Goal: Navigation & Orientation: Find specific page/section

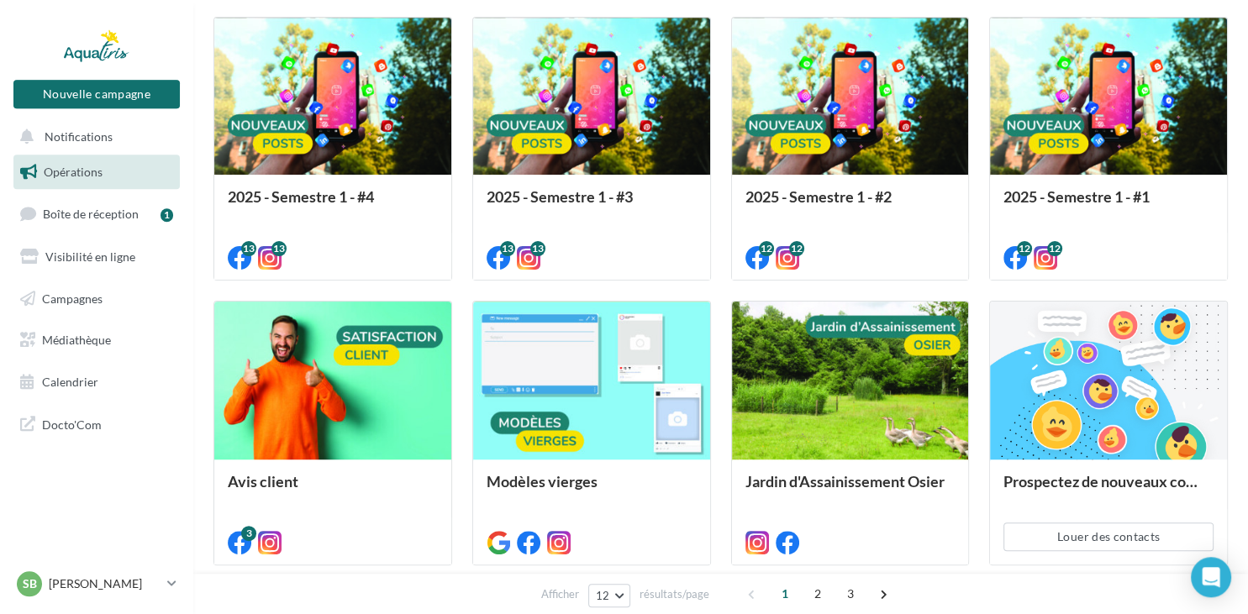
scroll to position [355, 0]
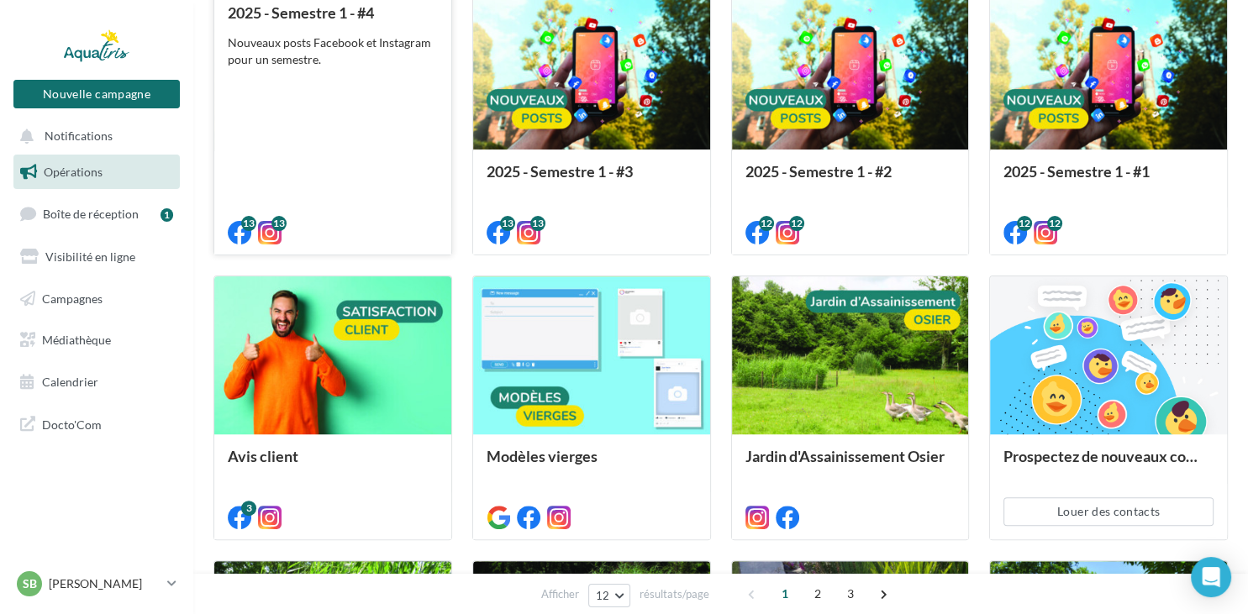
click at [342, 163] on div "2025 - Semestre 1 - #4 Nouveaux posts Facebook et Instagram pour un semestre." at bounding box center [333, 121] width 210 height 235
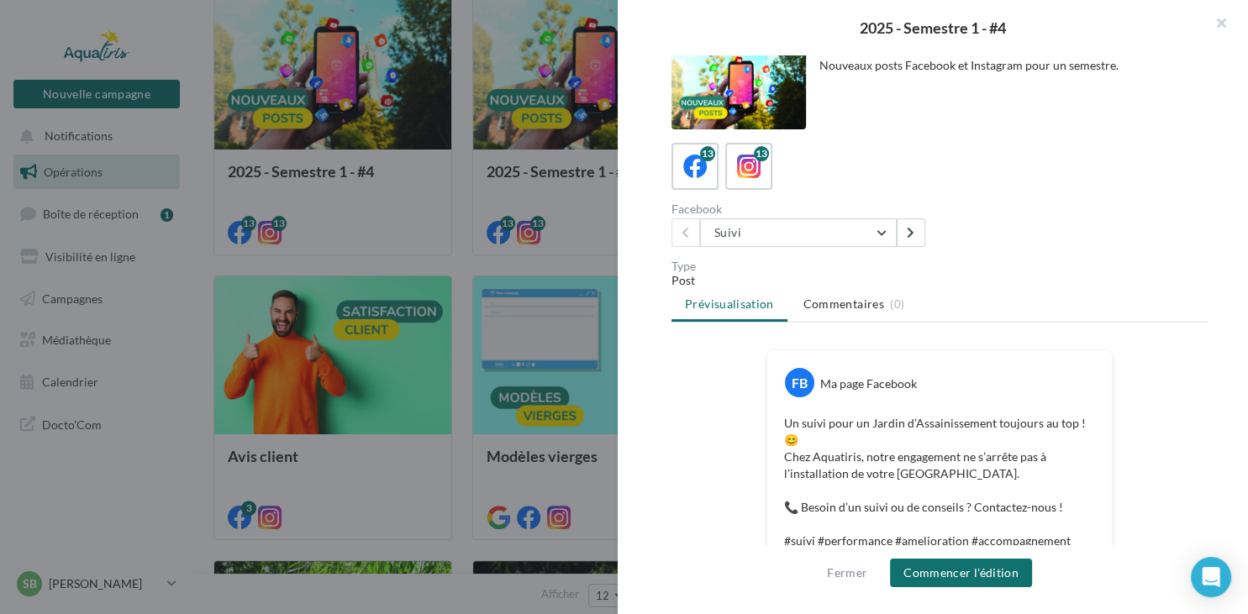
scroll to position [0, 0]
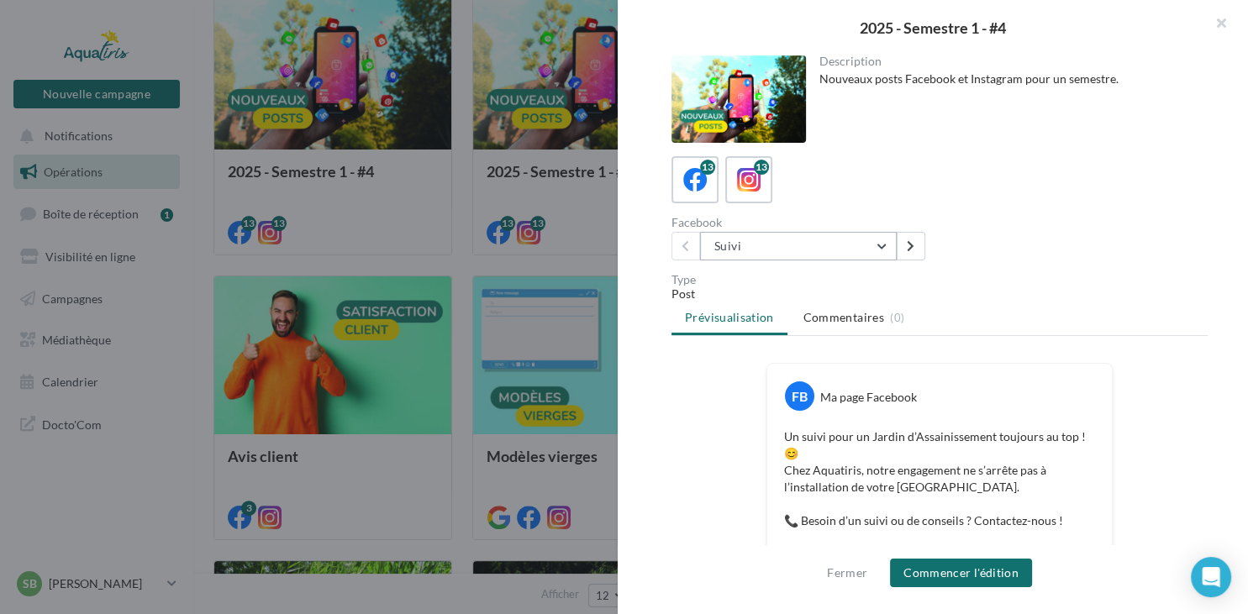
click at [849, 258] on button "Suivi" at bounding box center [798, 246] width 197 height 29
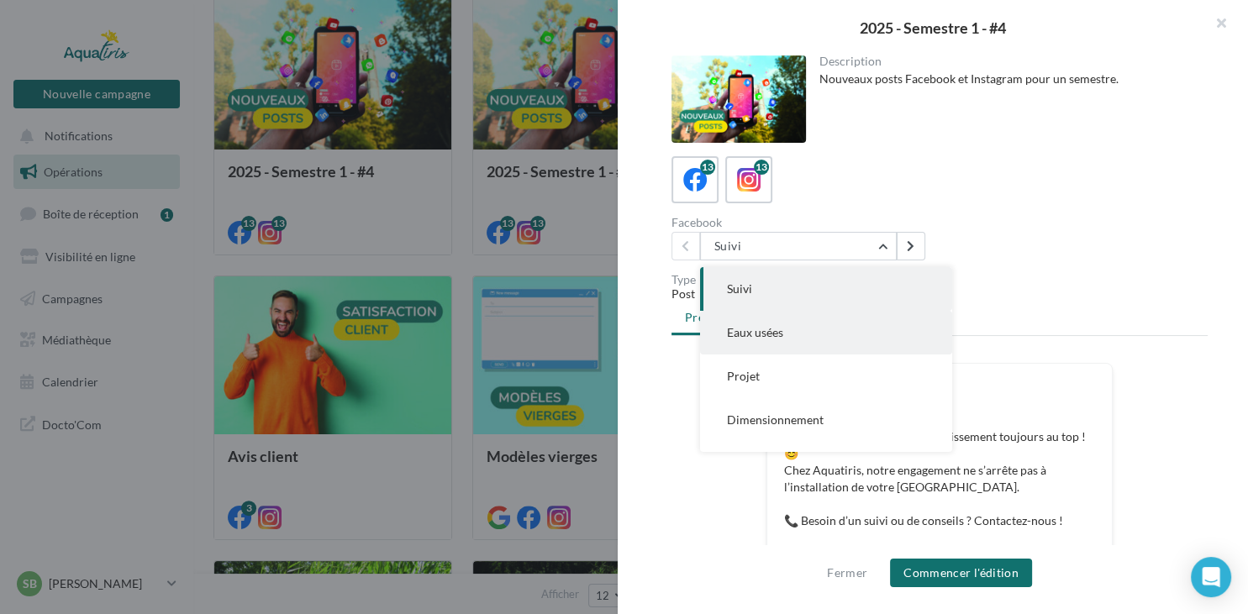
click at [840, 326] on button "Eaux usées" at bounding box center [826, 333] width 252 height 44
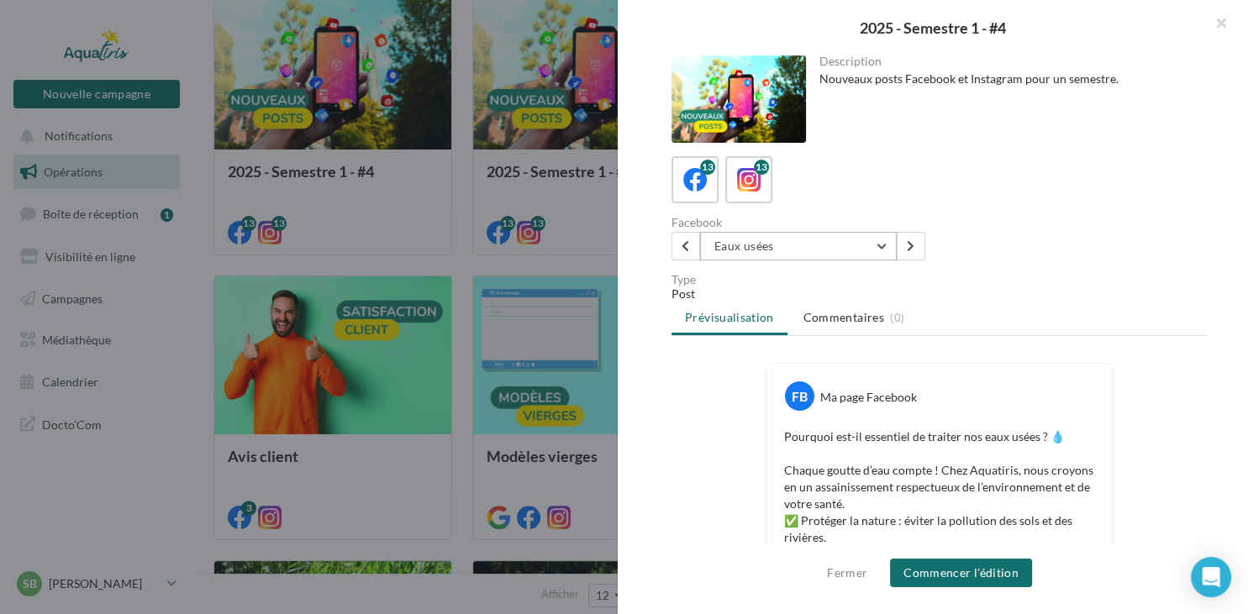
click at [738, 246] on button "Eaux usées" at bounding box center [798, 246] width 197 height 29
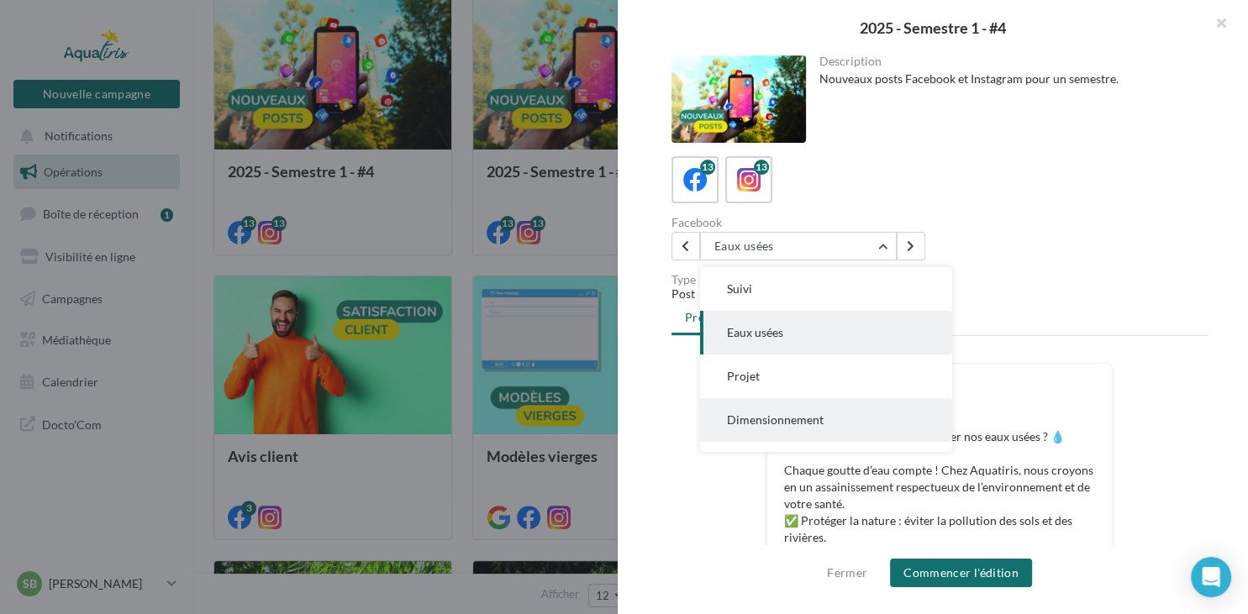
click at [783, 432] on button "Dimensionnement" at bounding box center [826, 420] width 252 height 44
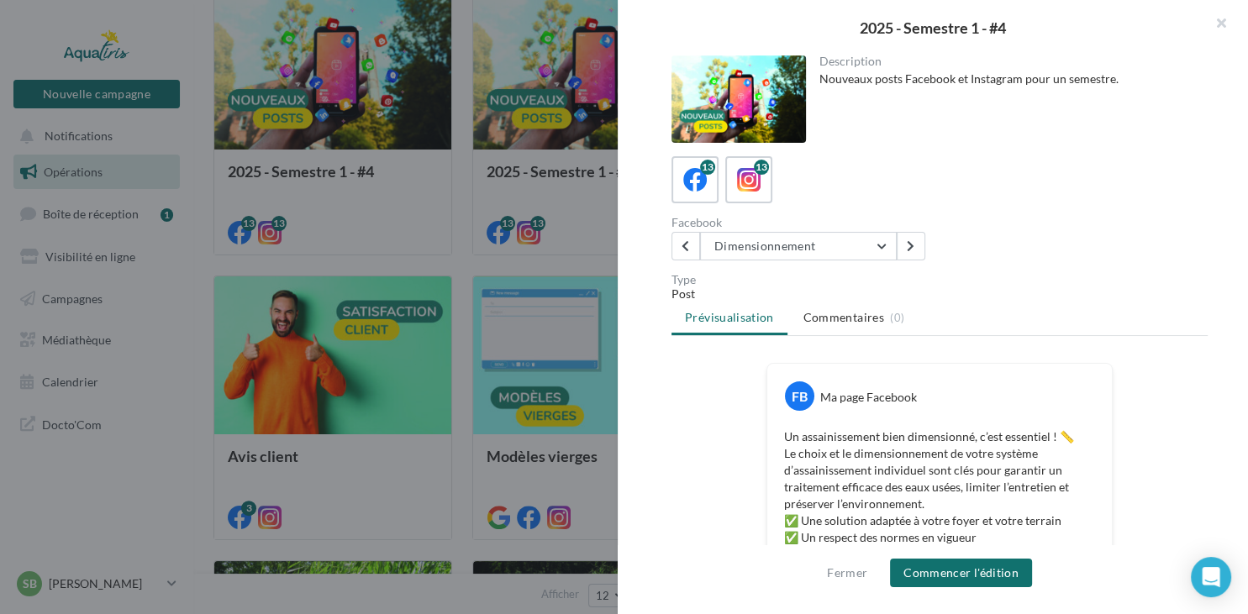
click at [509, 170] on div at bounding box center [624, 307] width 1248 height 614
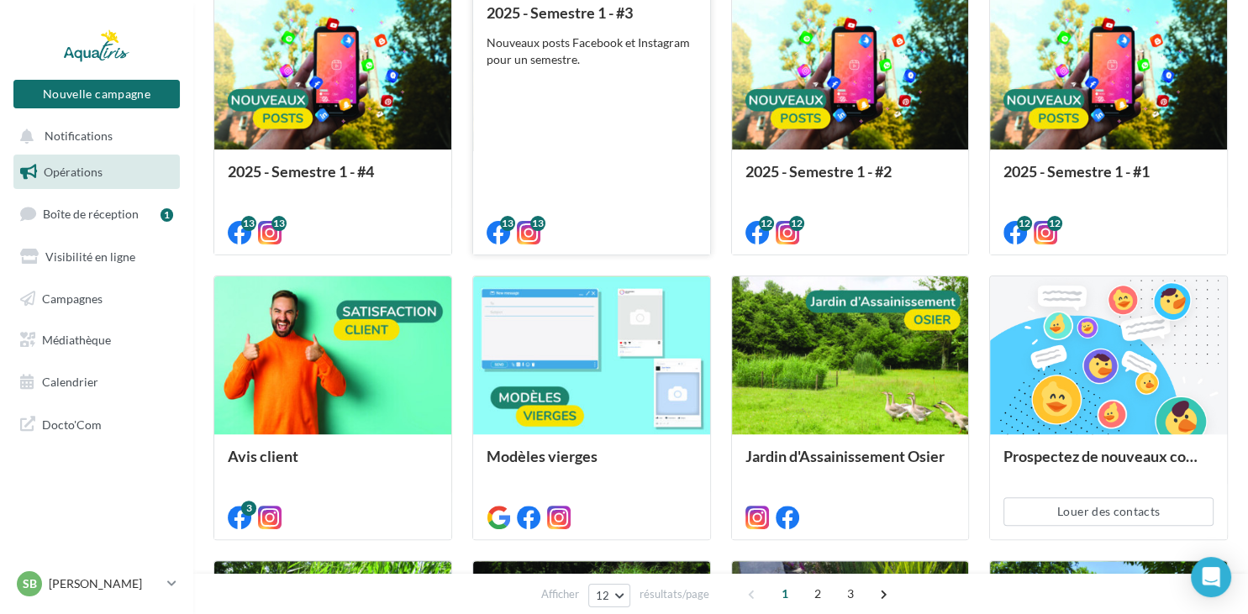
click at [583, 152] on div "2025 - Semestre 1 - #3 Nouveaux posts Facebook et Instagram pour un semestre." at bounding box center [592, 121] width 210 height 235
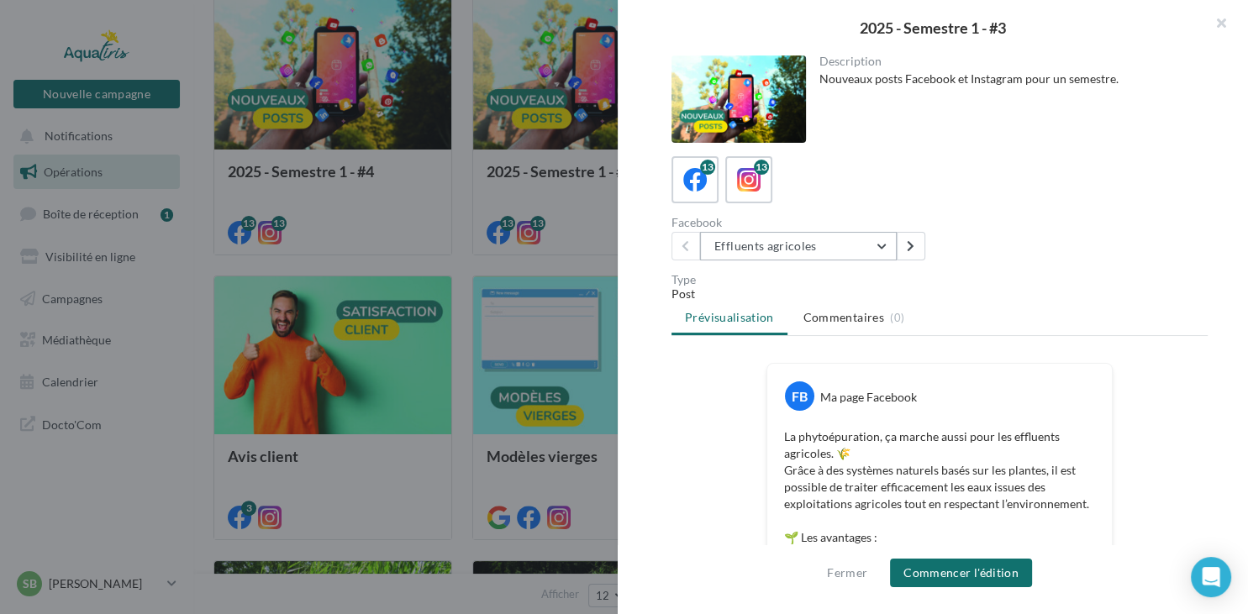
click at [790, 235] on button "Effluents agricoles" at bounding box center [798, 246] width 197 height 29
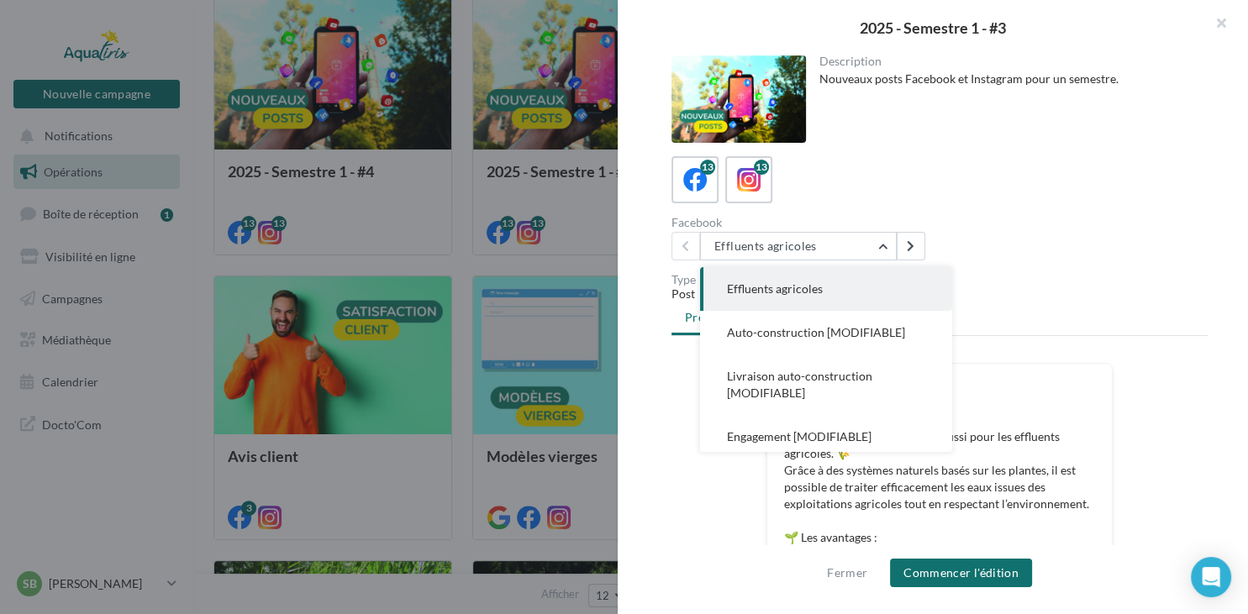
click at [1089, 143] on div "Description Nouveaux posts Facebook et Instagram pour un semestre. 13 13 Facebo…" at bounding box center [940, 307] width 644 height 505
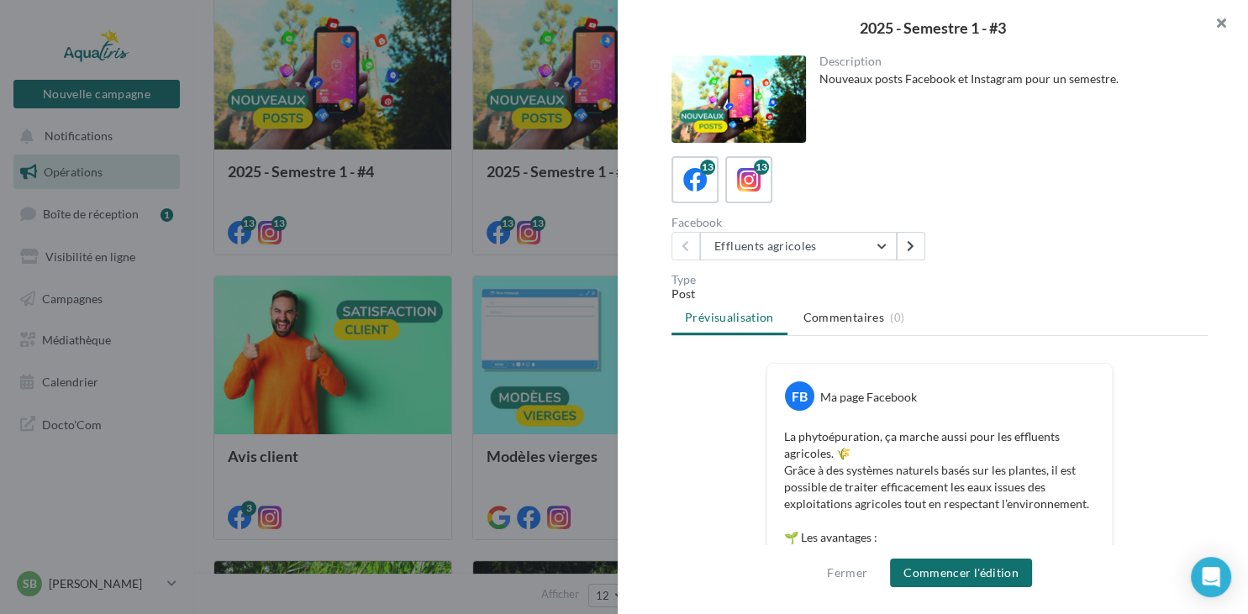
click at [1216, 24] on button "button" at bounding box center [1214, 25] width 67 height 50
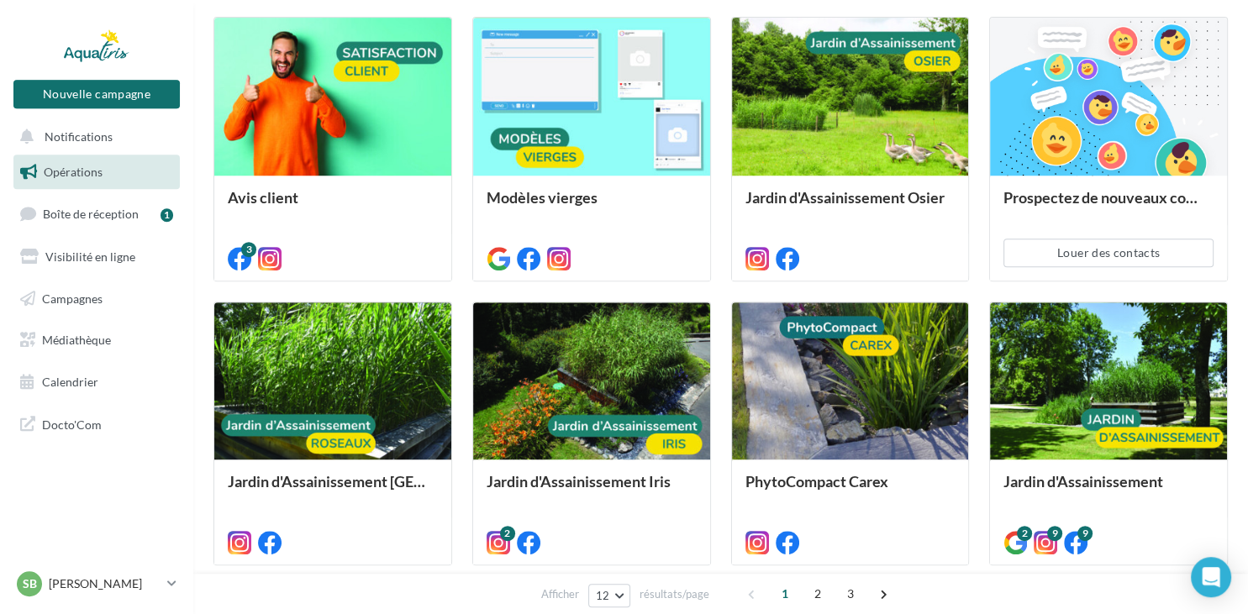
scroll to position [704, 0]
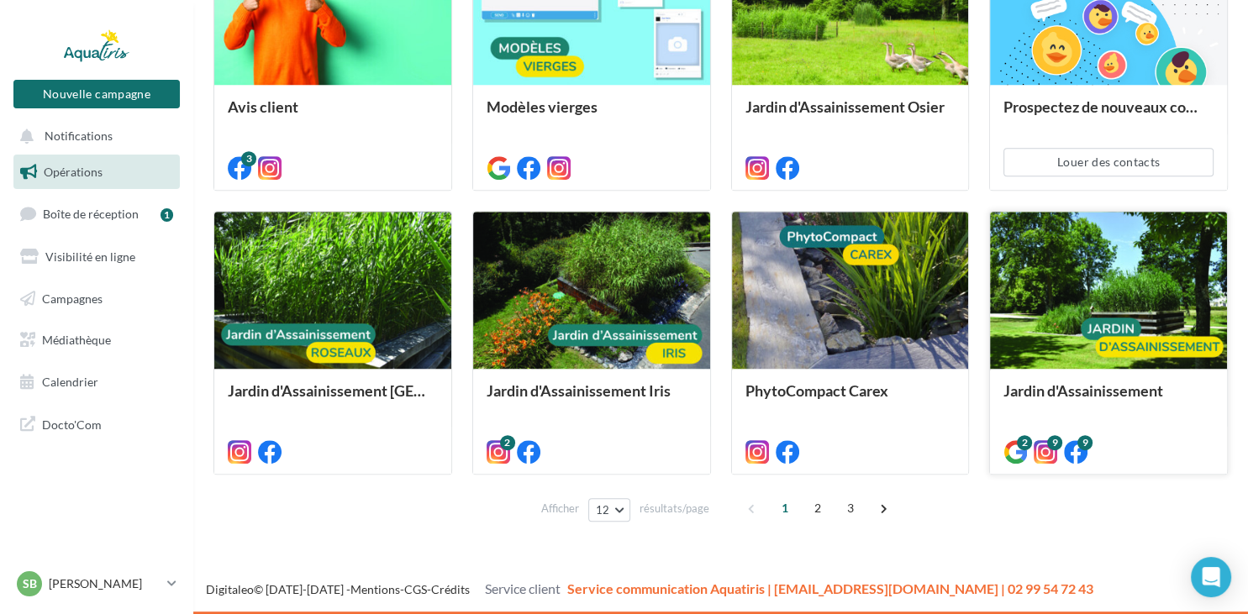
click at [1050, 416] on div "Jardin d'Assainissement" at bounding box center [1109, 420] width 210 height 76
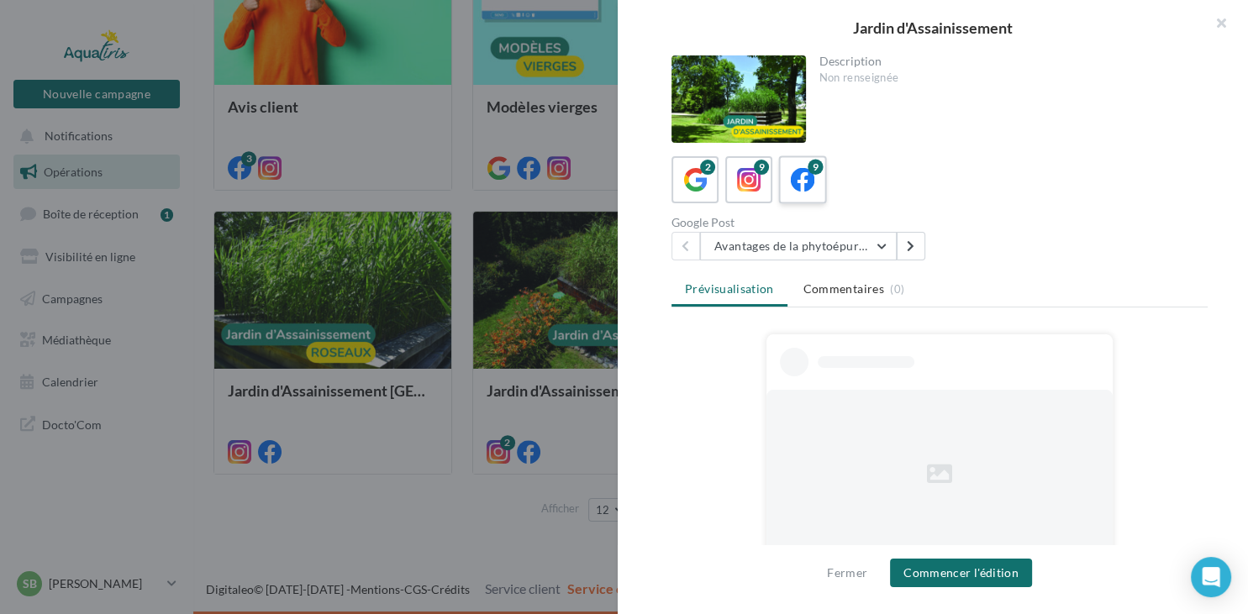
click at [814, 177] on div "9" at bounding box center [803, 180] width 31 height 31
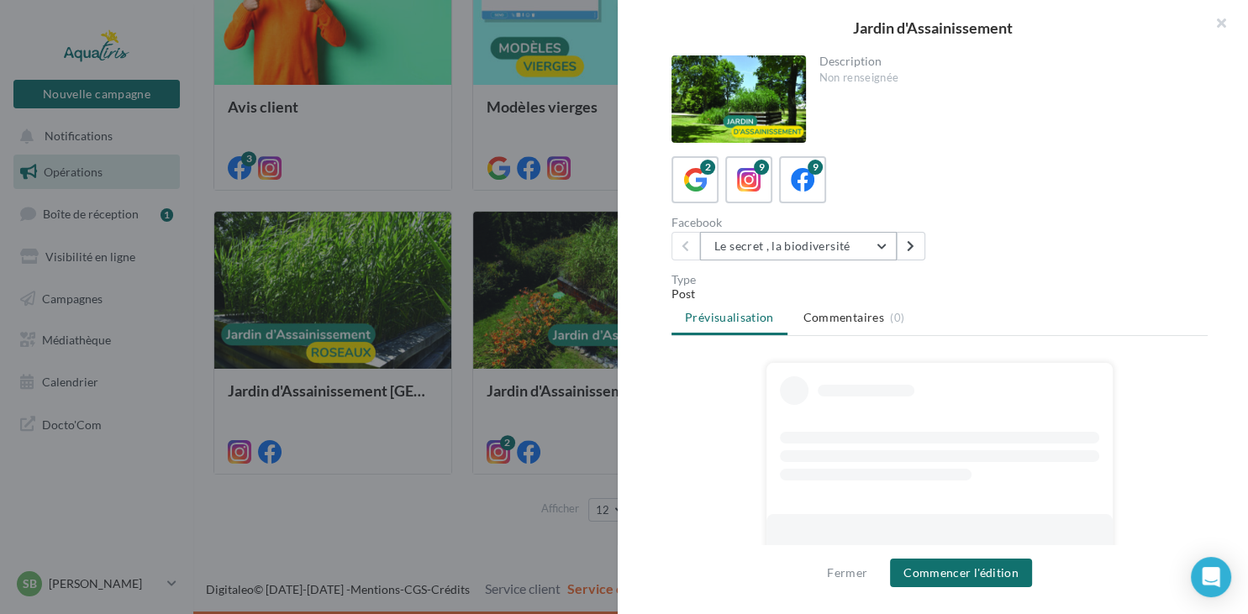
click at [801, 247] on button "Le secret , la biodiversité" at bounding box center [798, 246] width 197 height 29
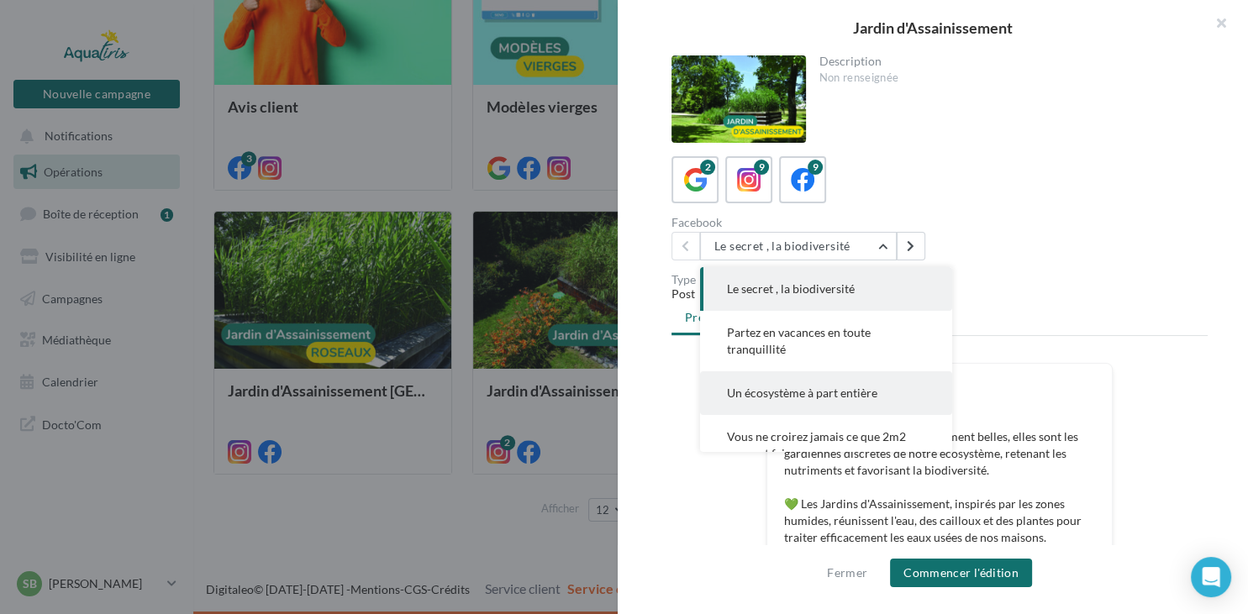
click at [781, 387] on span "Un écosystème à part entière" at bounding box center [802, 393] width 150 height 14
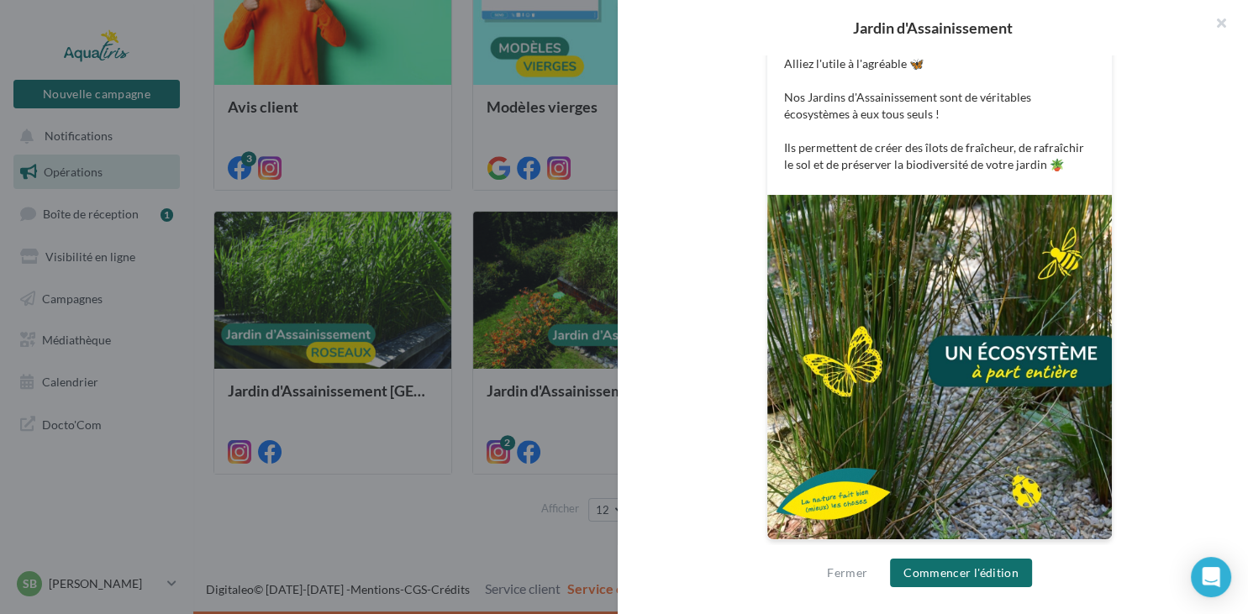
scroll to position [0, 0]
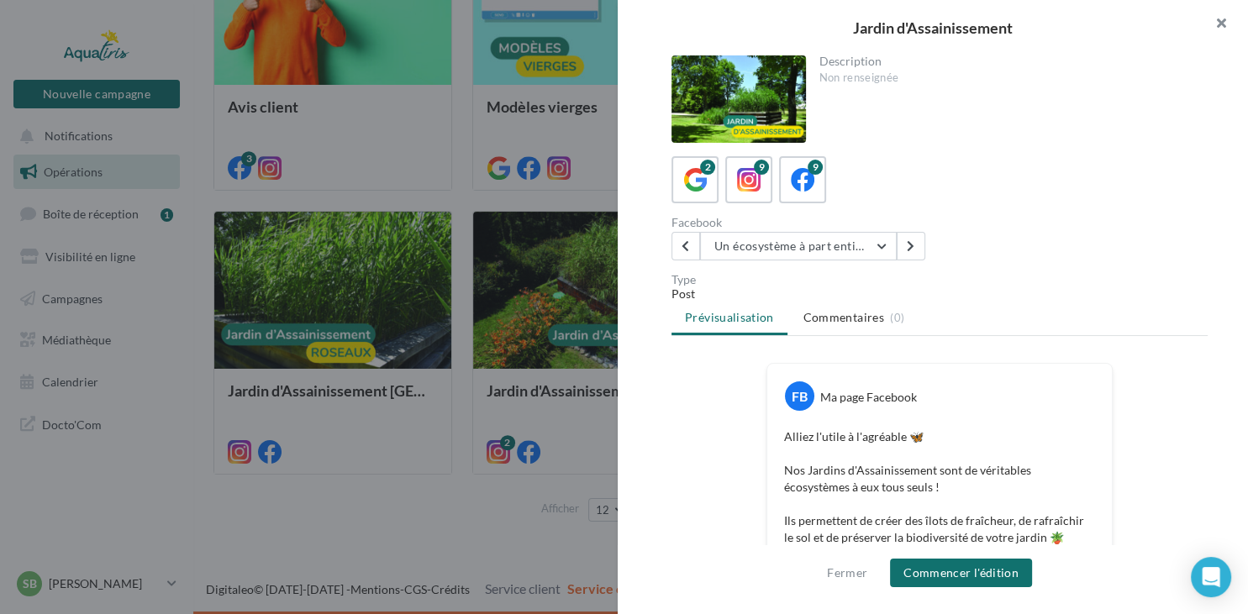
click at [1222, 32] on button "button" at bounding box center [1214, 25] width 67 height 50
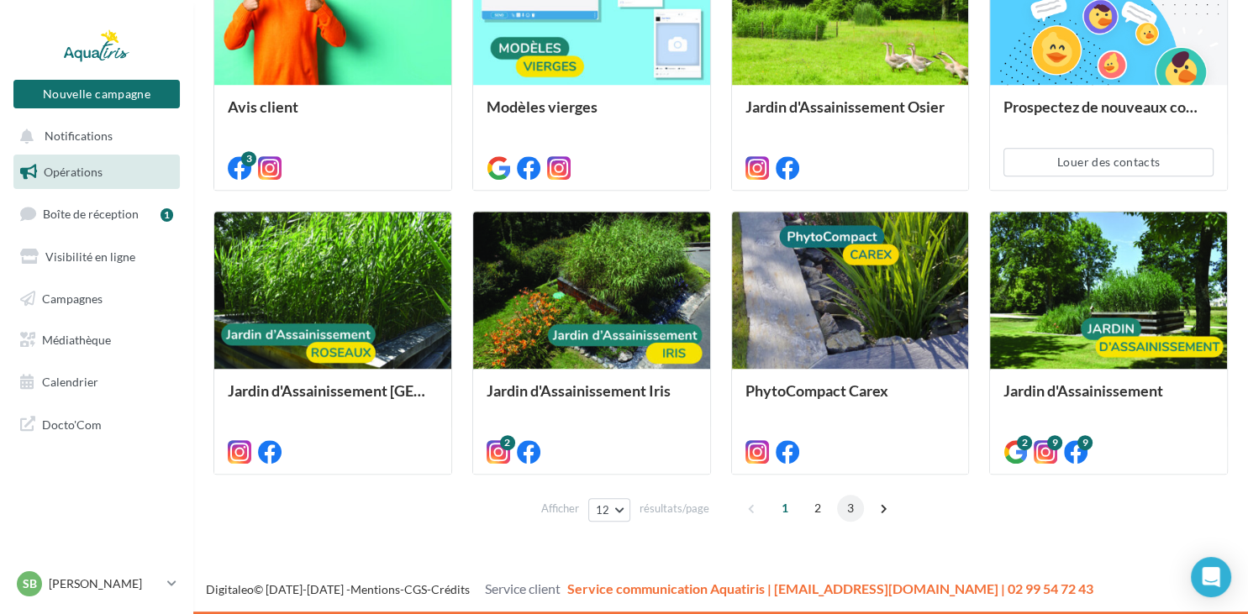
click at [857, 509] on span "3" at bounding box center [850, 508] width 27 height 27
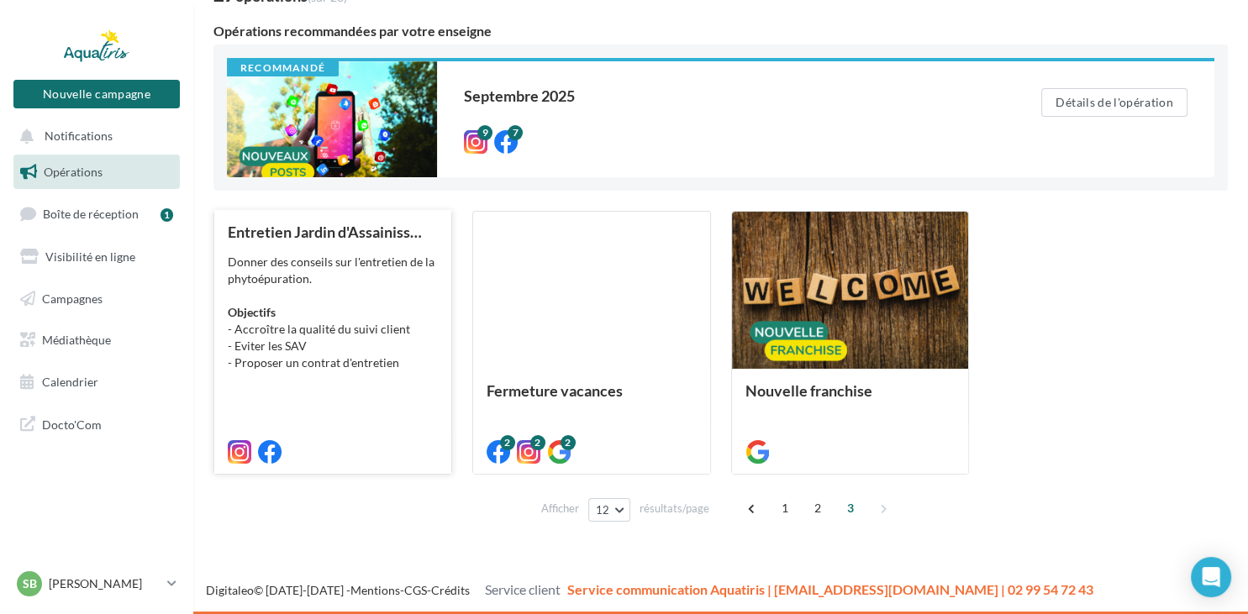
click at [412, 267] on div "Donner des conseils sur l'entretien de la phytoépuration. Objectifs - Accroître…" at bounding box center [333, 313] width 210 height 118
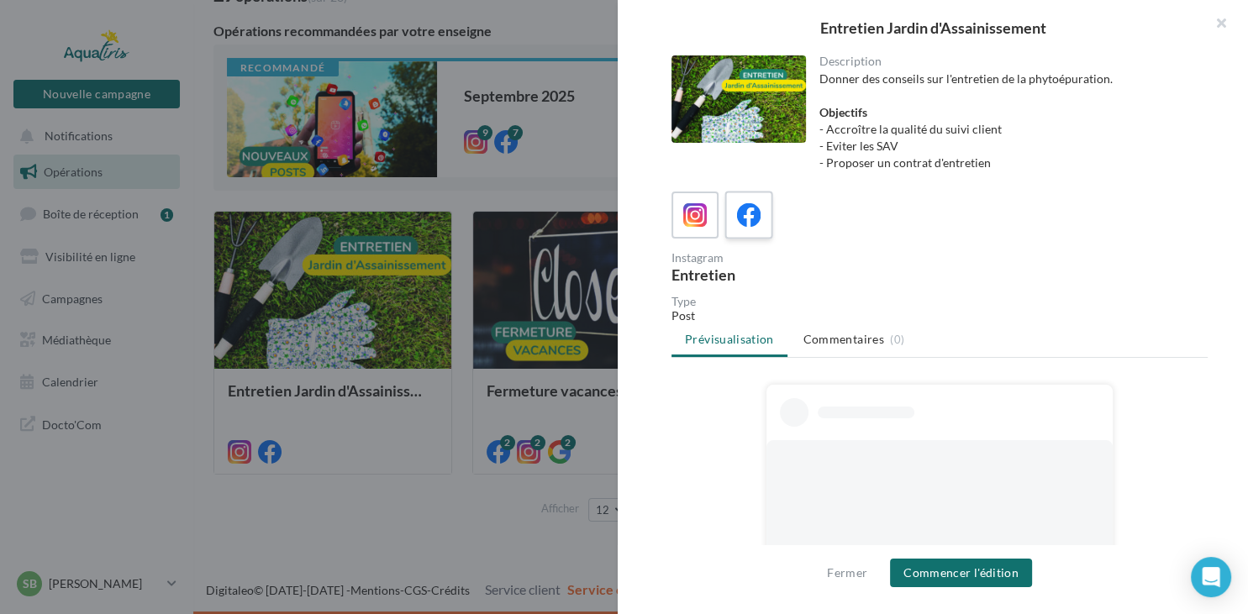
click at [759, 203] on icon at bounding box center [749, 215] width 24 height 24
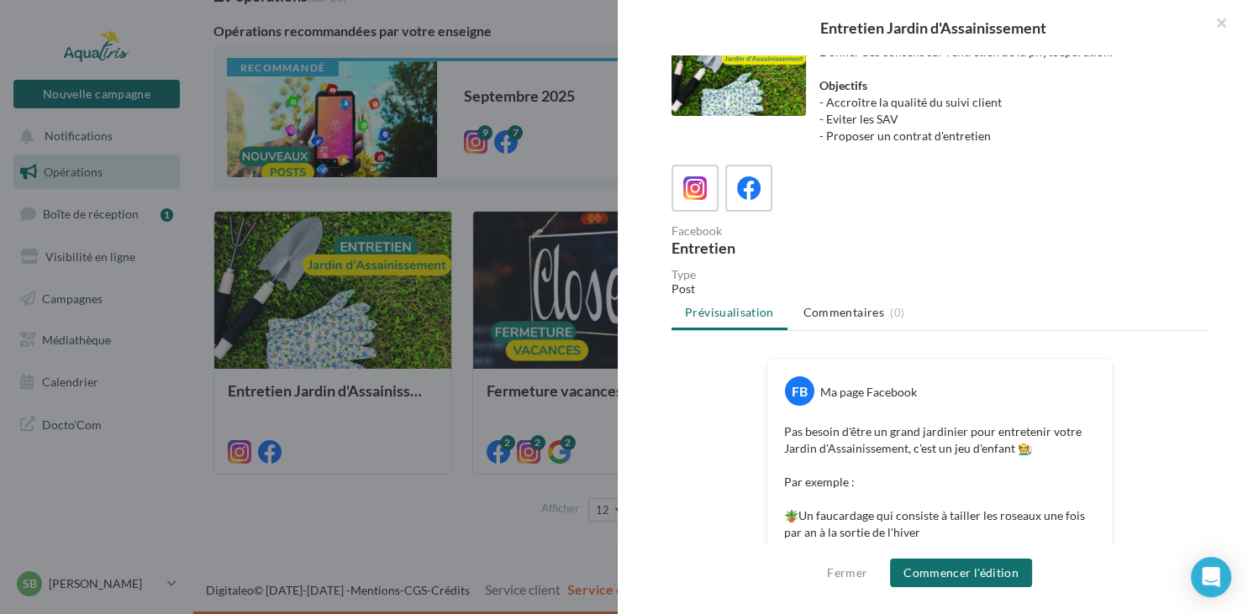
scroll to position [0, 0]
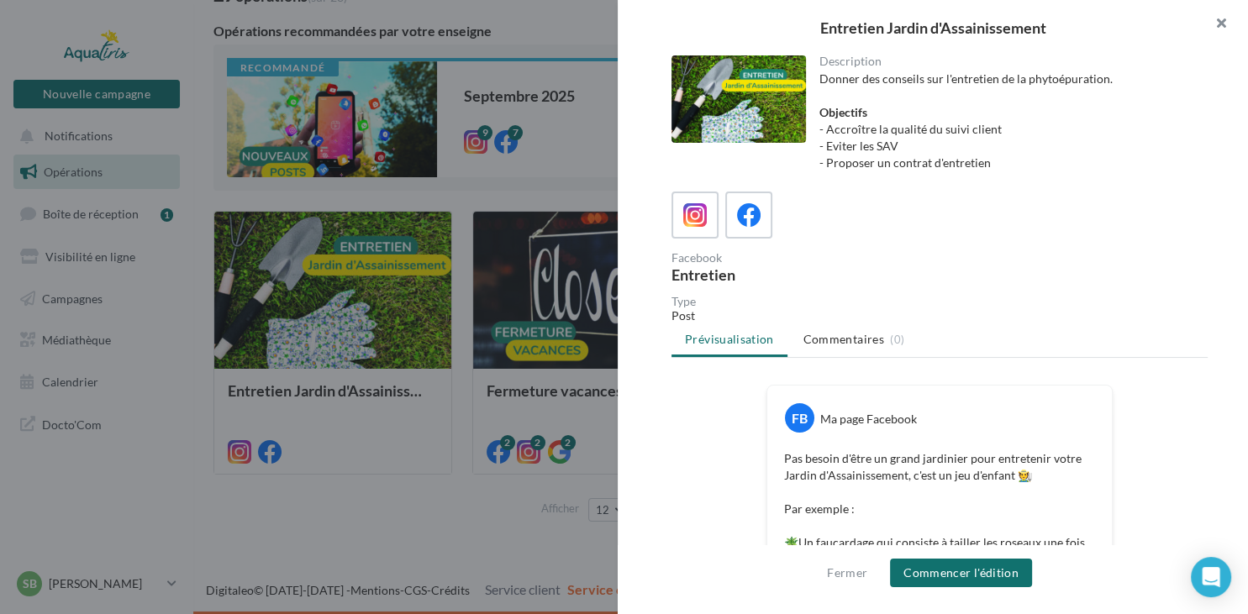
click at [1216, 18] on button "button" at bounding box center [1214, 25] width 67 height 50
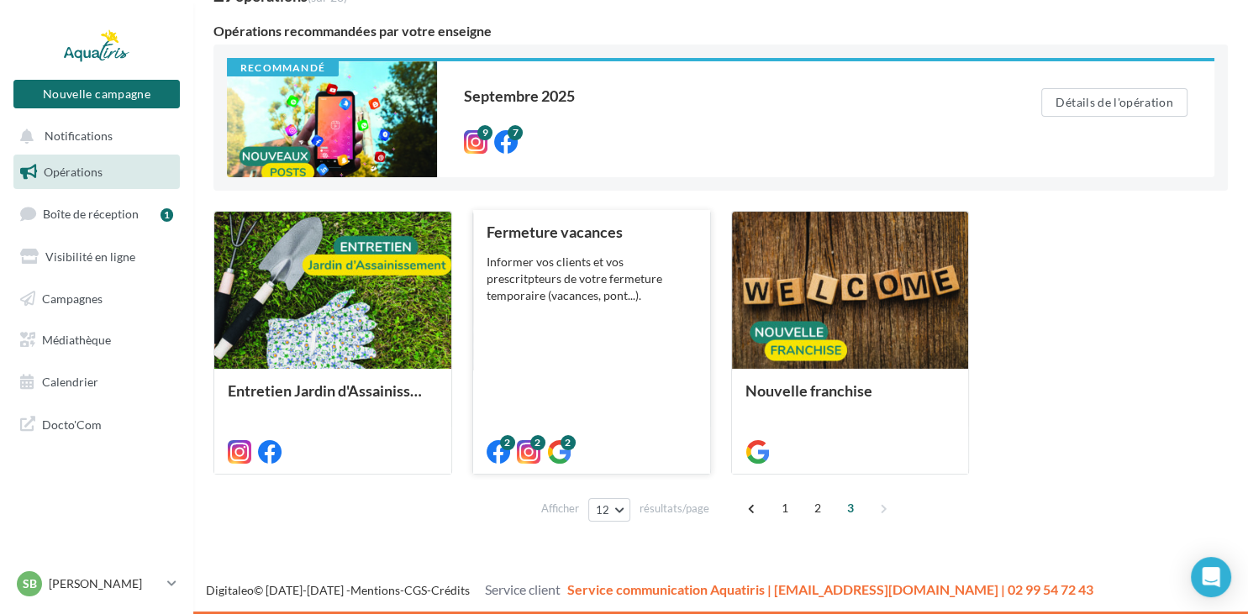
click at [514, 329] on div "Fermeture vacances Informer vos clients et vos prescritpteurs de votre fermetur…" at bounding box center [592, 341] width 210 height 235
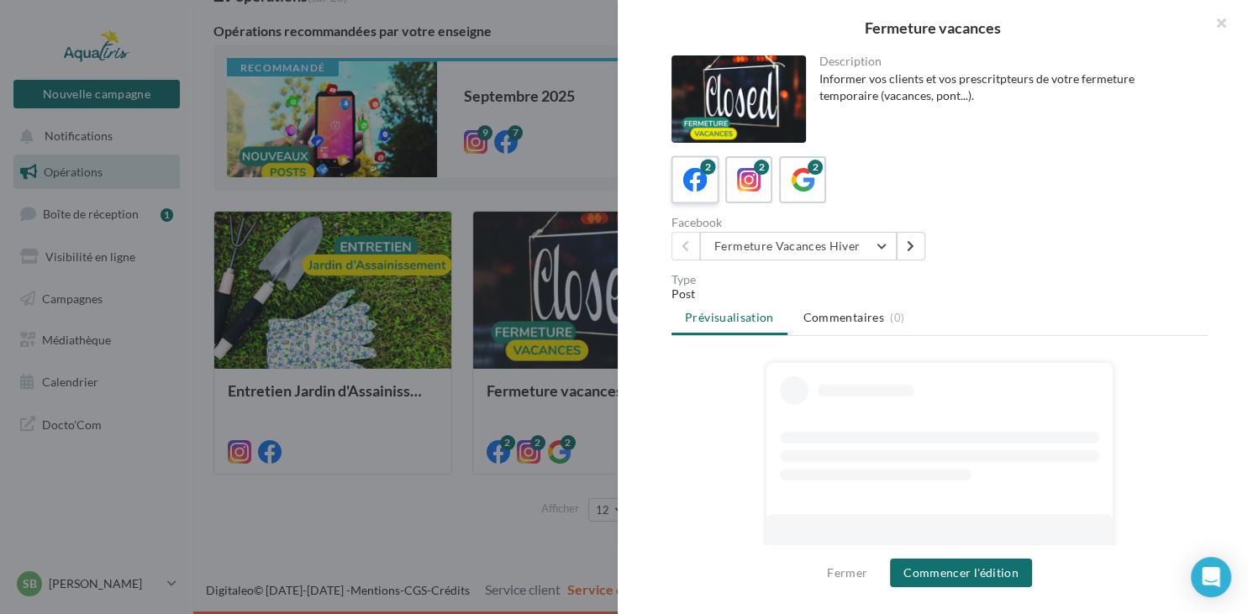
click at [714, 177] on label "2" at bounding box center [695, 179] width 48 height 48
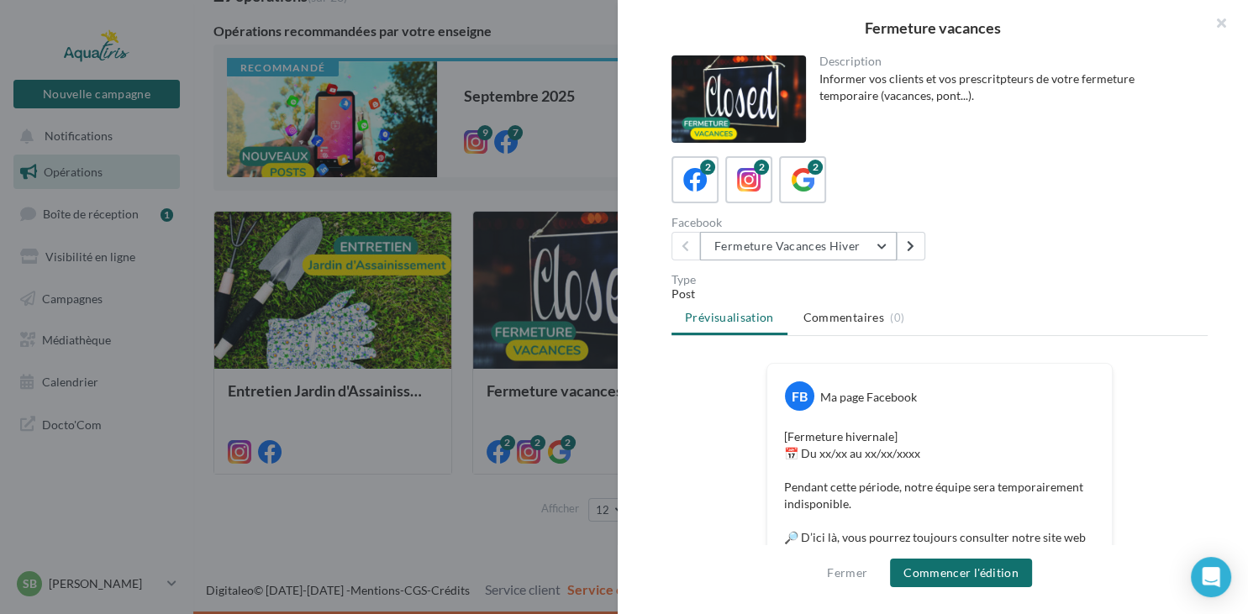
click at [776, 238] on button "Fermeture Vacances Hiver" at bounding box center [798, 246] width 197 height 29
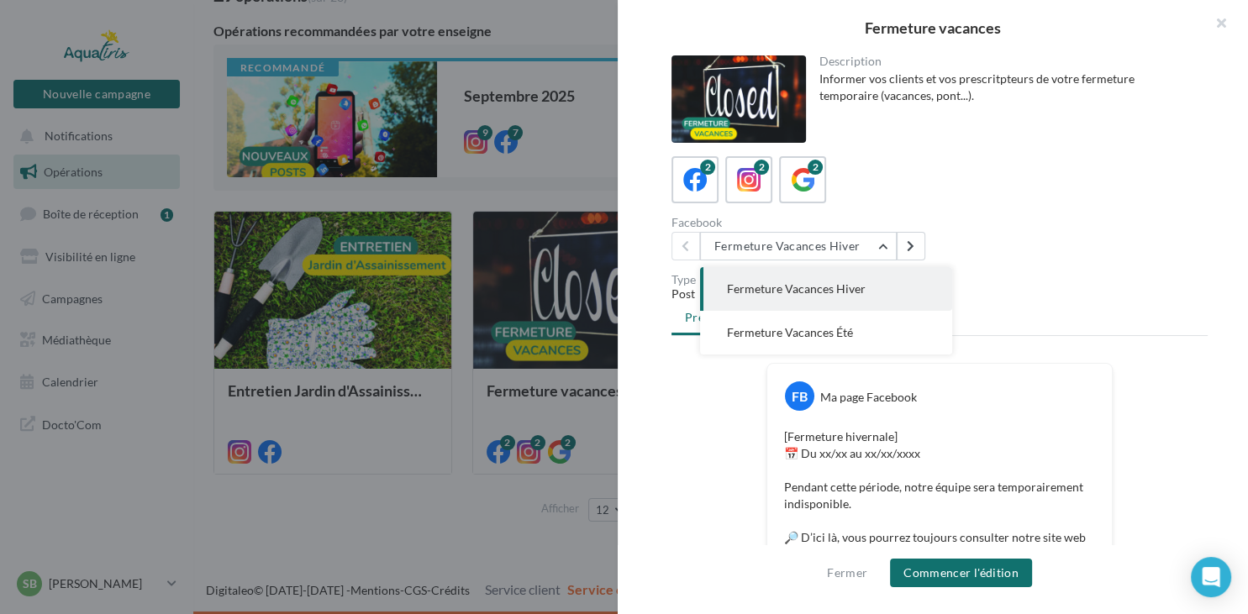
click at [781, 291] on span "Fermeture Vacances Hiver" at bounding box center [796, 289] width 139 height 14
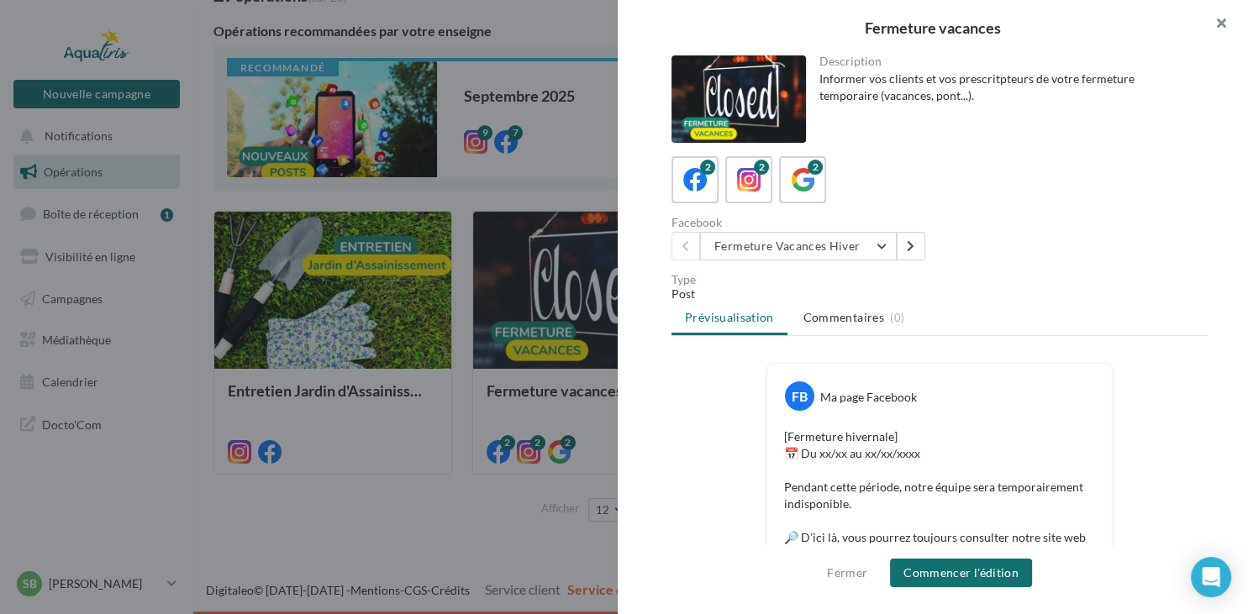
click at [1229, 34] on button "button" at bounding box center [1214, 25] width 67 height 50
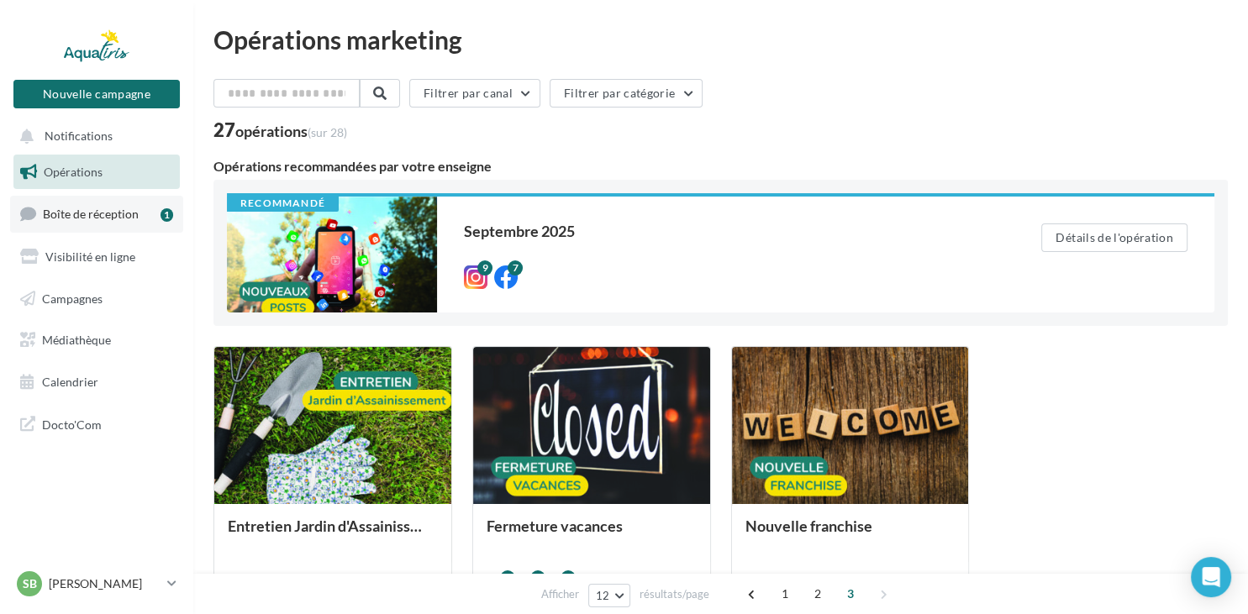
click at [107, 224] on link "Boîte de réception 1" at bounding box center [96, 214] width 173 height 36
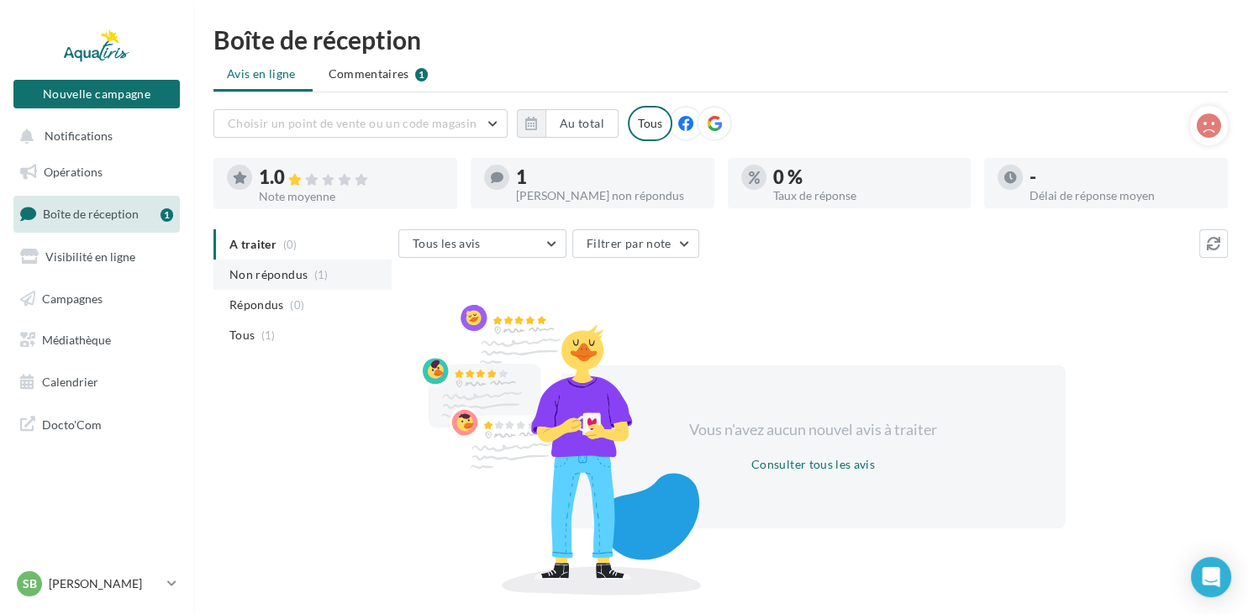
click at [301, 279] on span "Non répondus" at bounding box center [268, 274] width 78 height 17
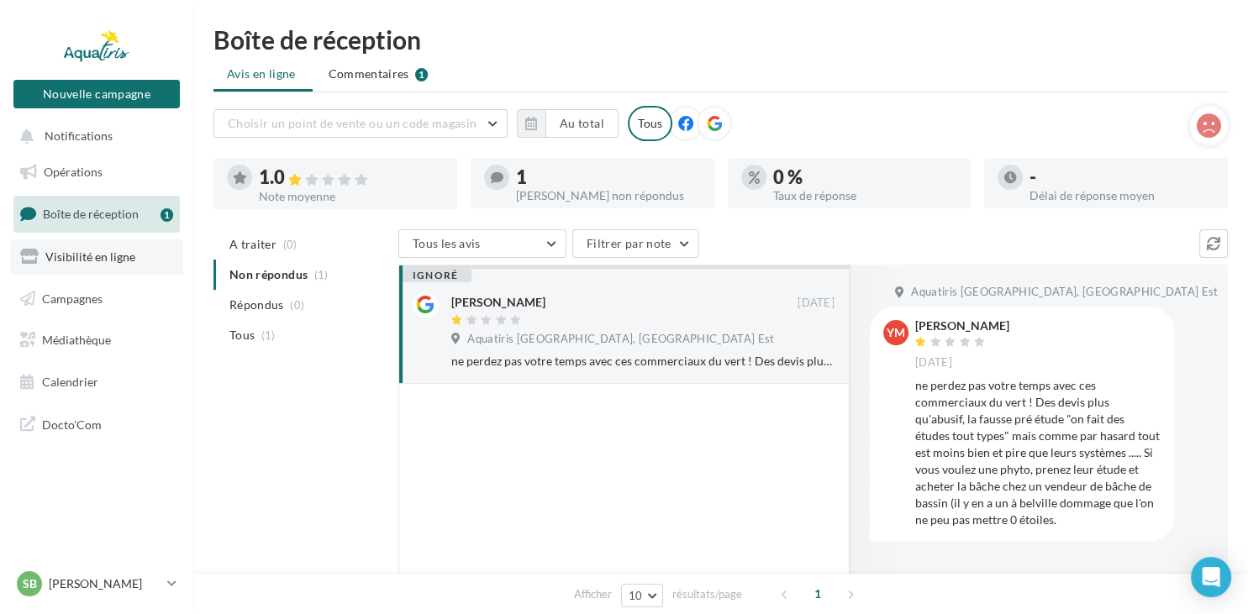
click at [64, 244] on link "Visibilité en ligne" at bounding box center [96, 257] width 173 height 35
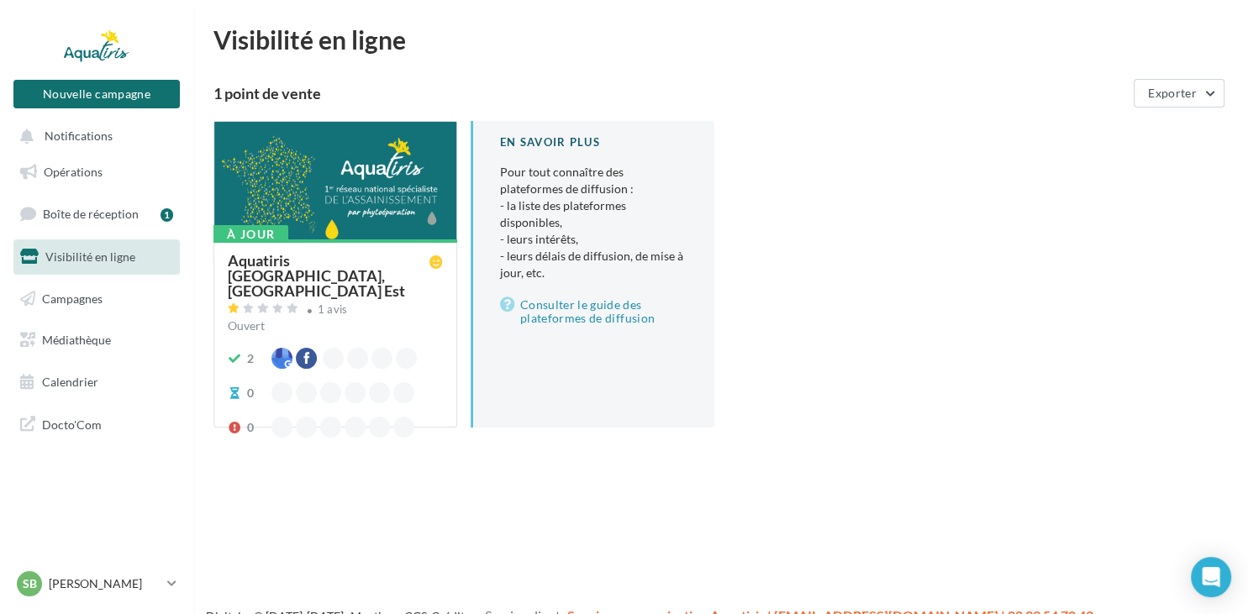
scroll to position [27, 0]
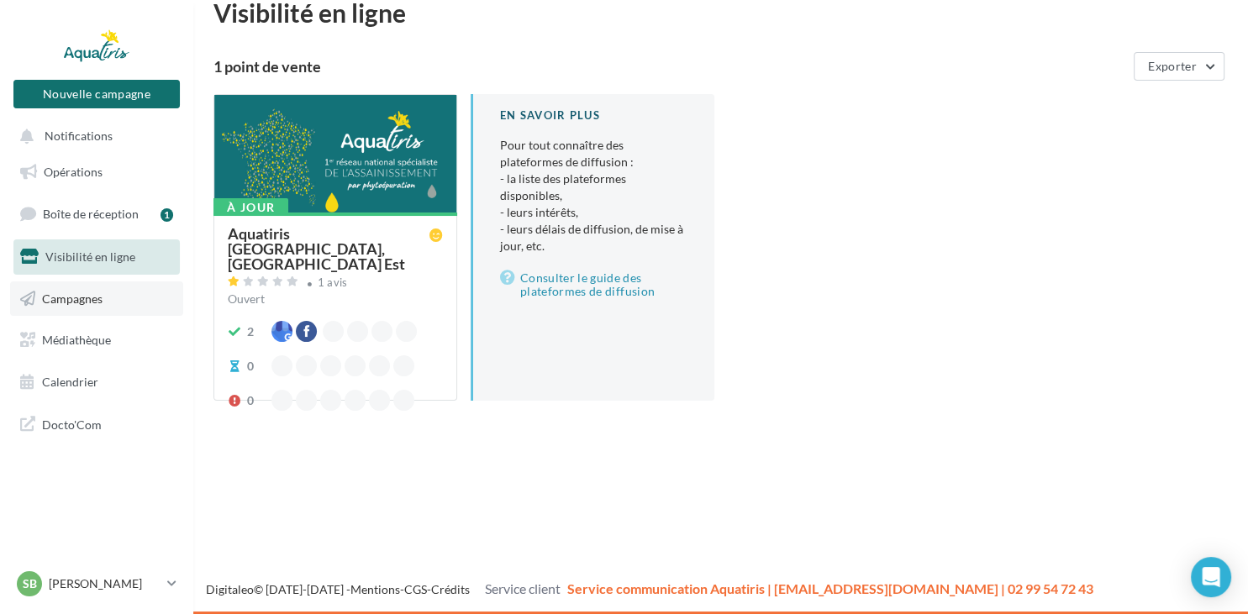
click at [129, 308] on link "Campagnes" at bounding box center [96, 299] width 173 height 35
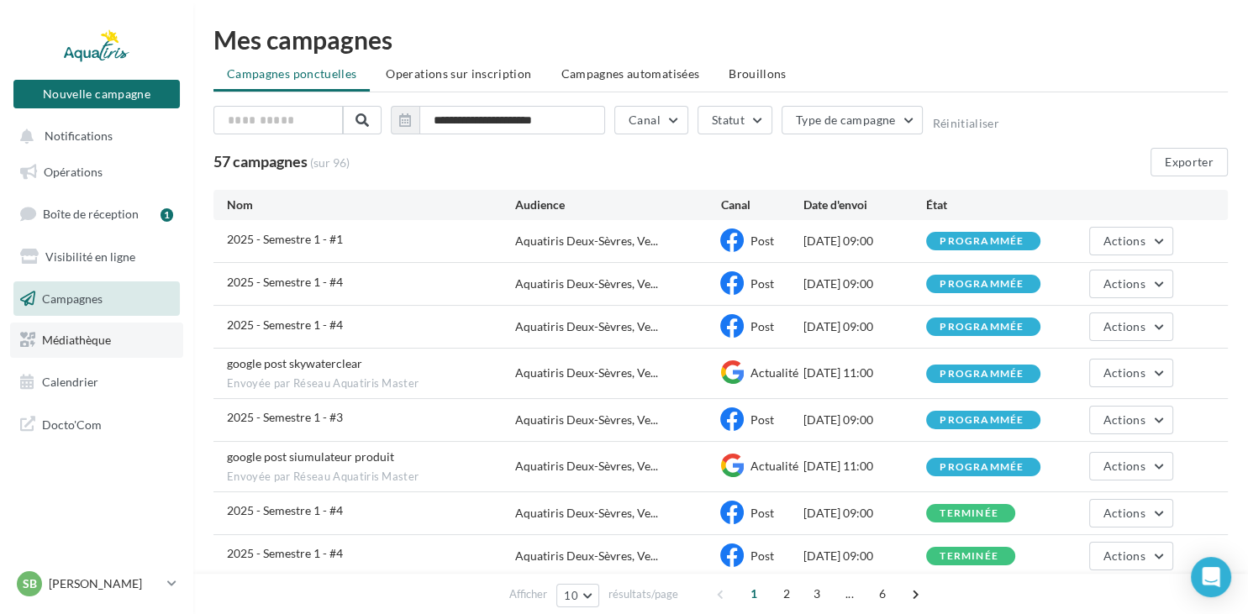
click at [124, 331] on link "Médiathèque" at bounding box center [96, 340] width 173 height 35
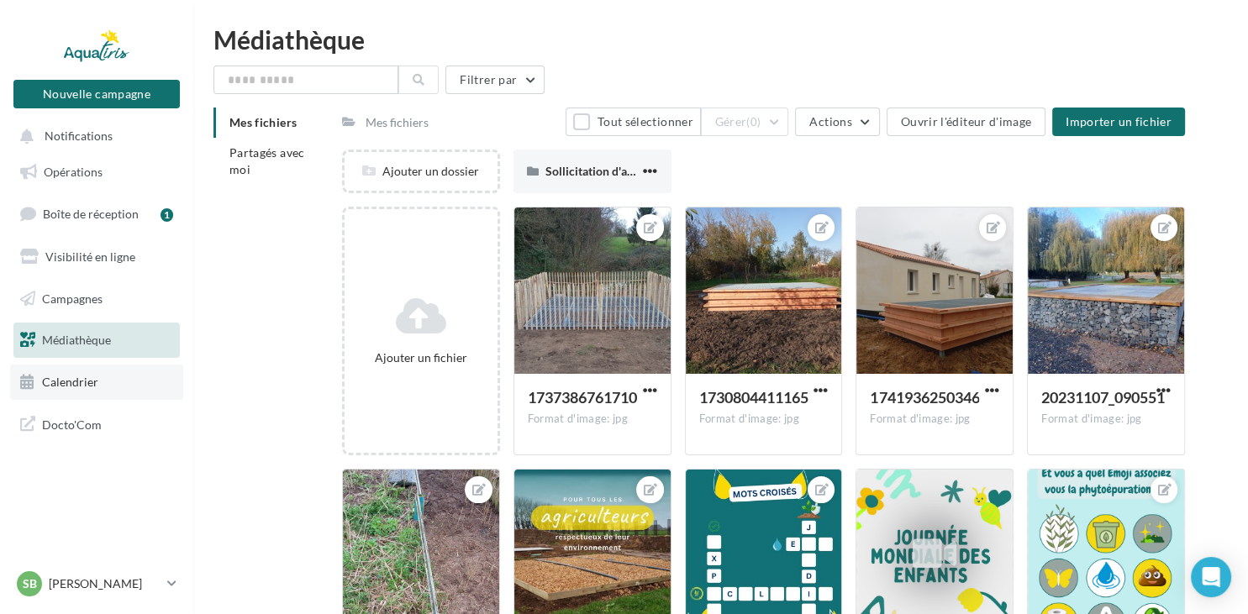
click at [166, 373] on link "Calendrier" at bounding box center [96, 382] width 173 height 35
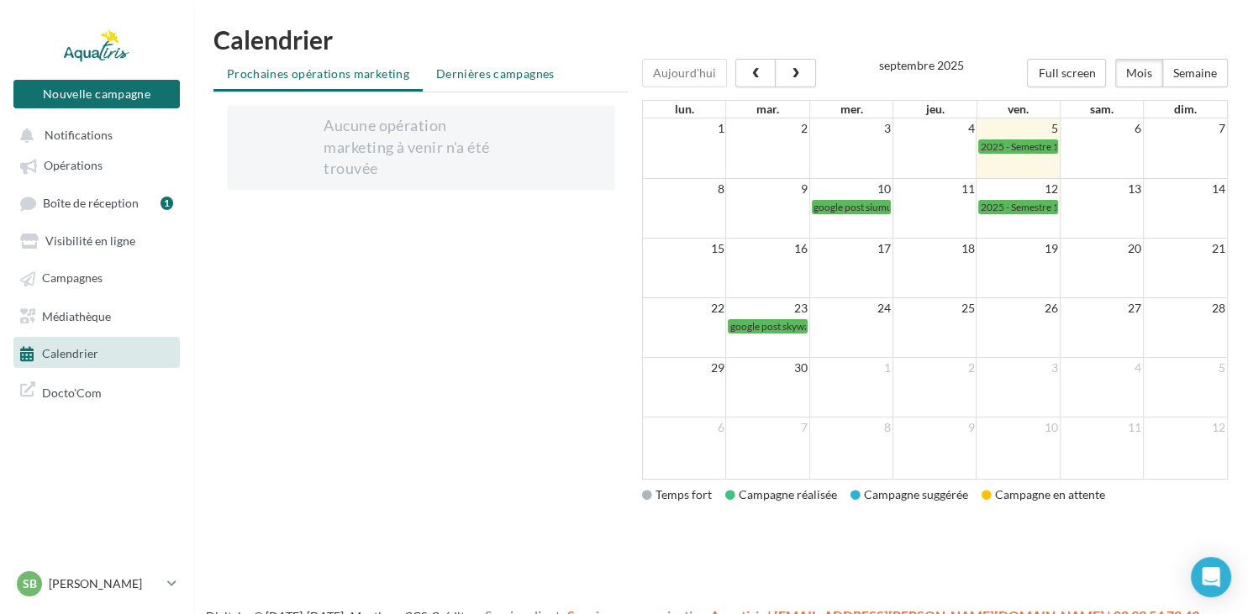
click at [436, 76] on span "Dernières campagnes" at bounding box center [495, 73] width 119 height 14
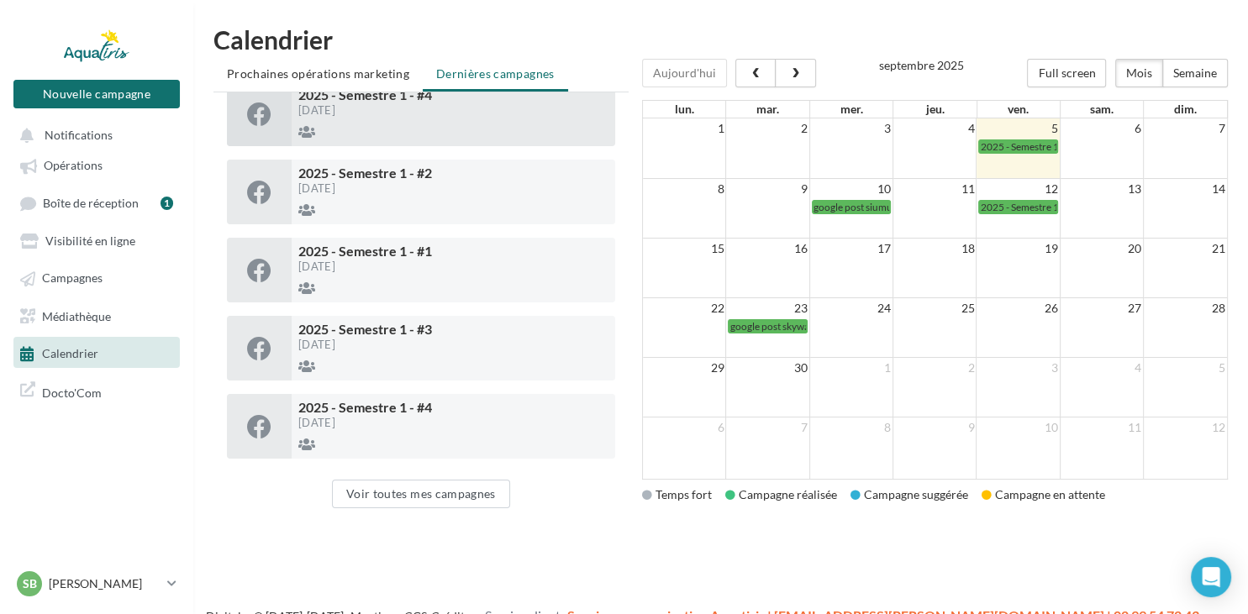
scroll to position [420, 0]
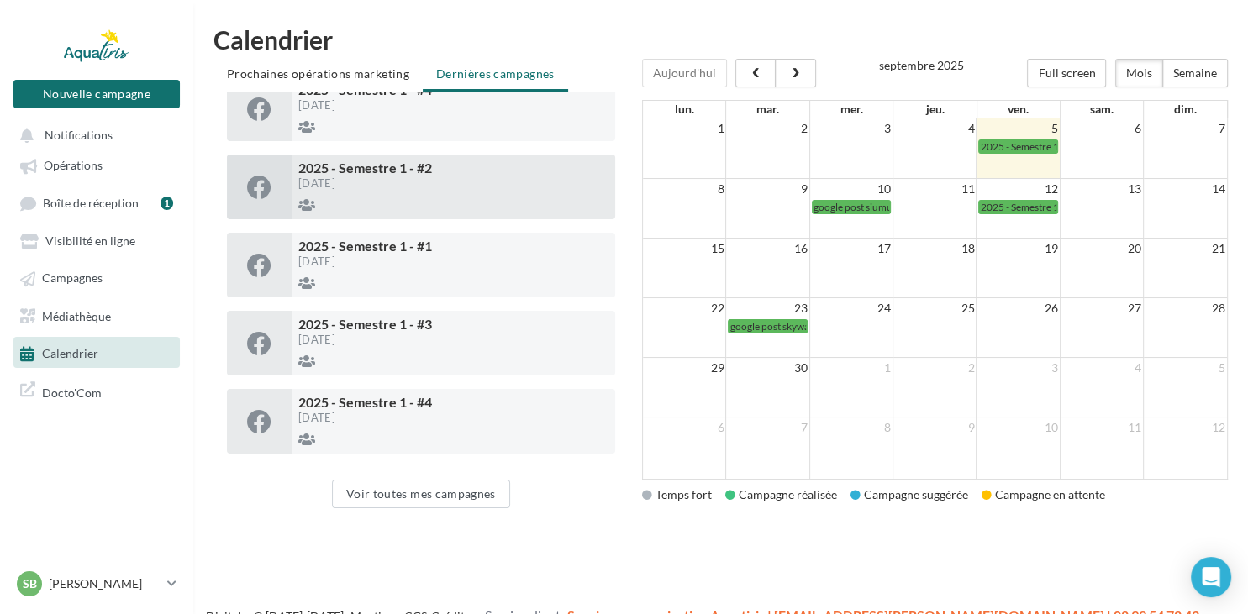
click at [412, 165] on span "2025 - Semestre 1 - #2" at bounding box center [365, 168] width 134 height 16
